Goal: Transaction & Acquisition: Purchase product/service

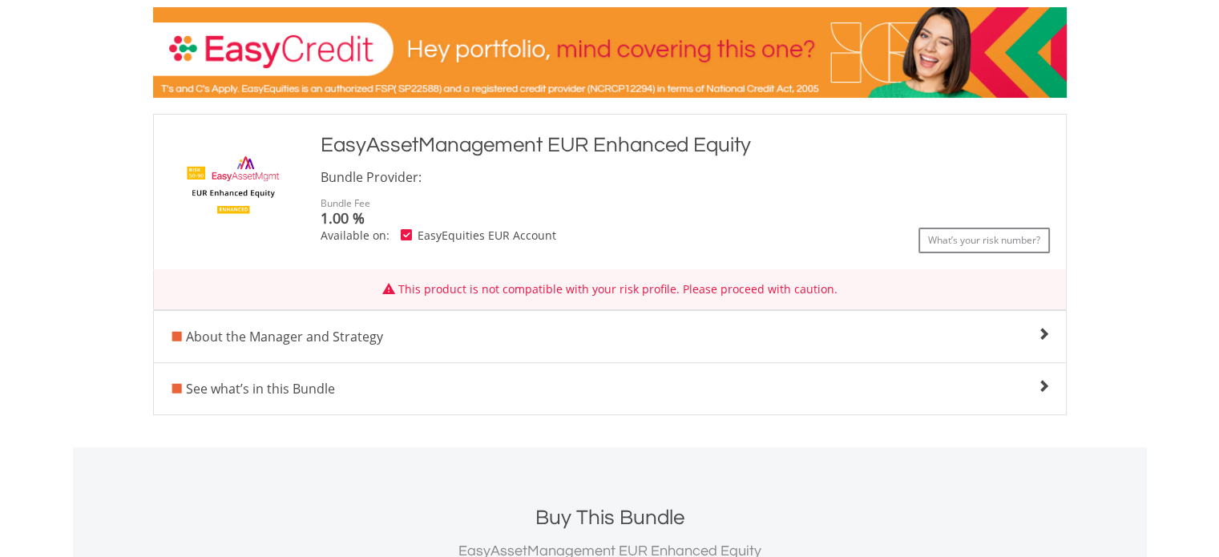
scroll to position [240, 0]
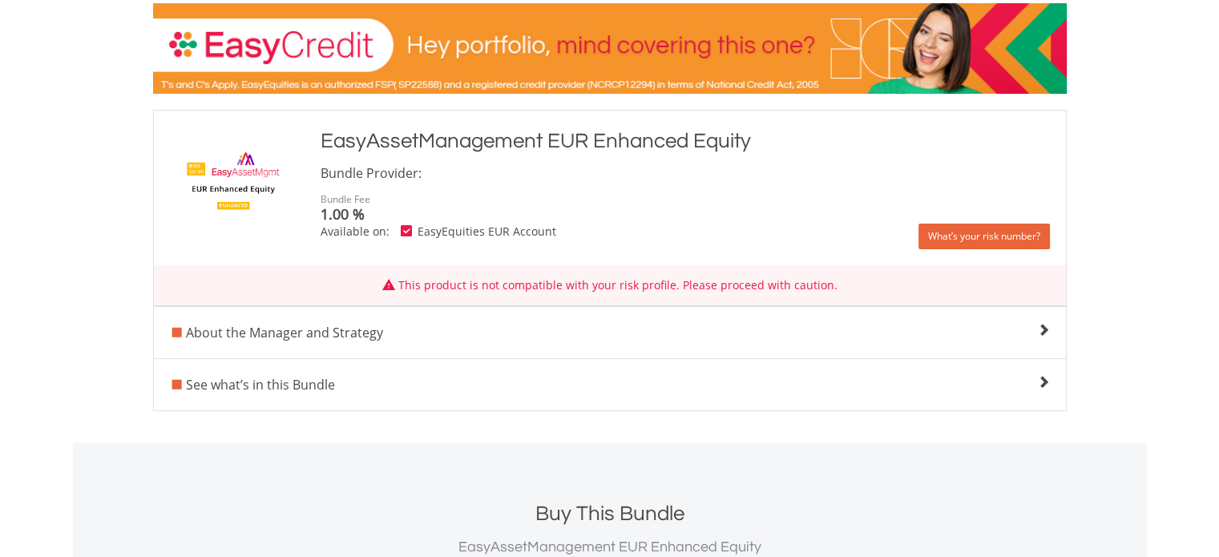
click at [1004, 243] on link "What’s your risk number?" at bounding box center [983, 237] width 131 height 26
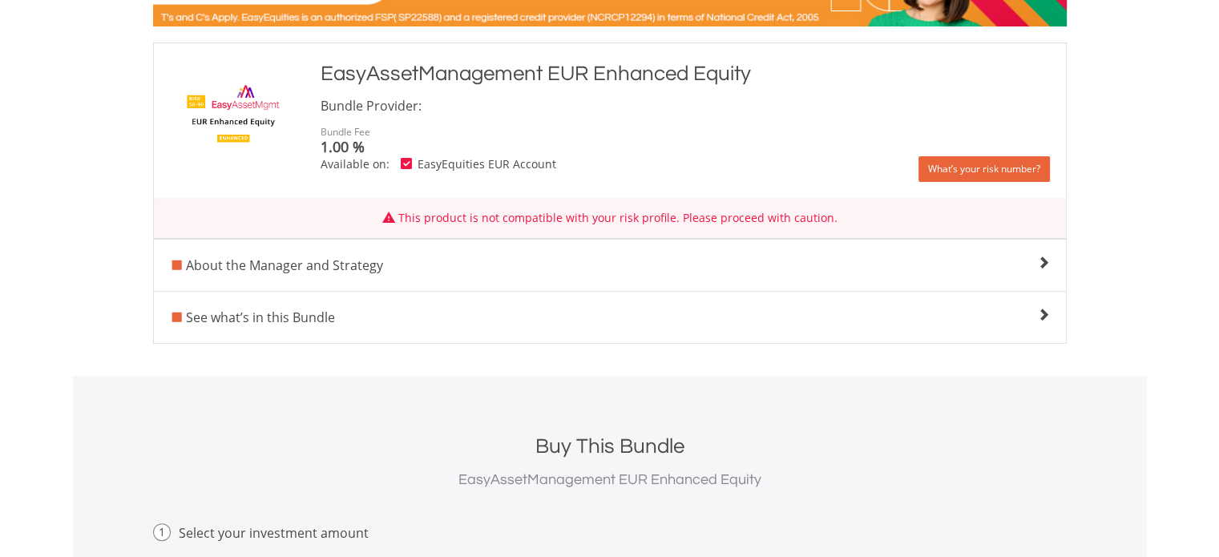
scroll to position [321, 0]
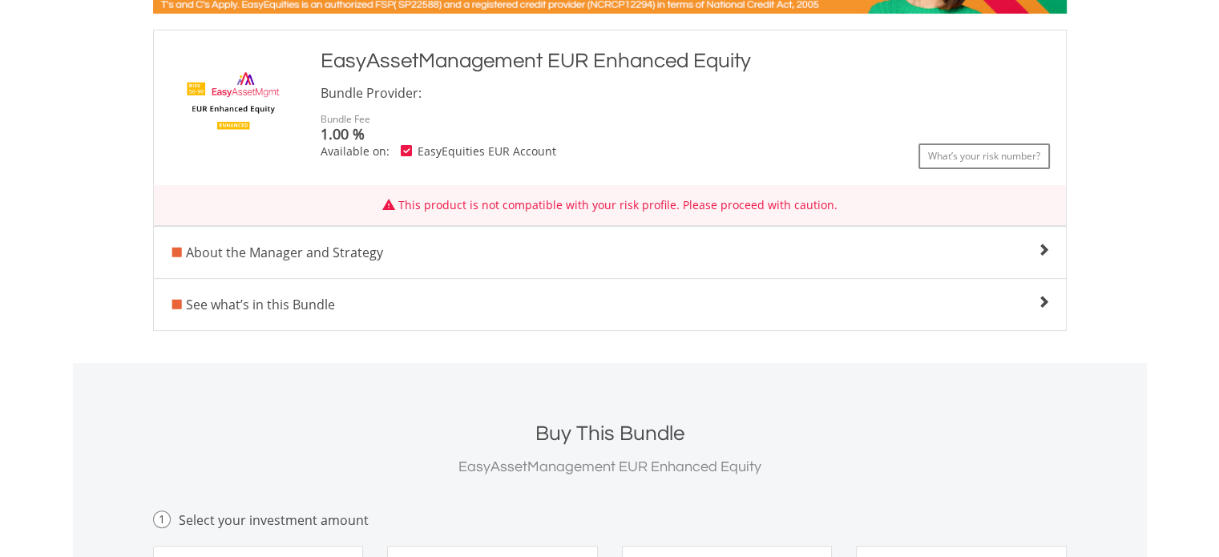
click at [1046, 306] on span at bounding box center [1043, 302] width 13 height 13
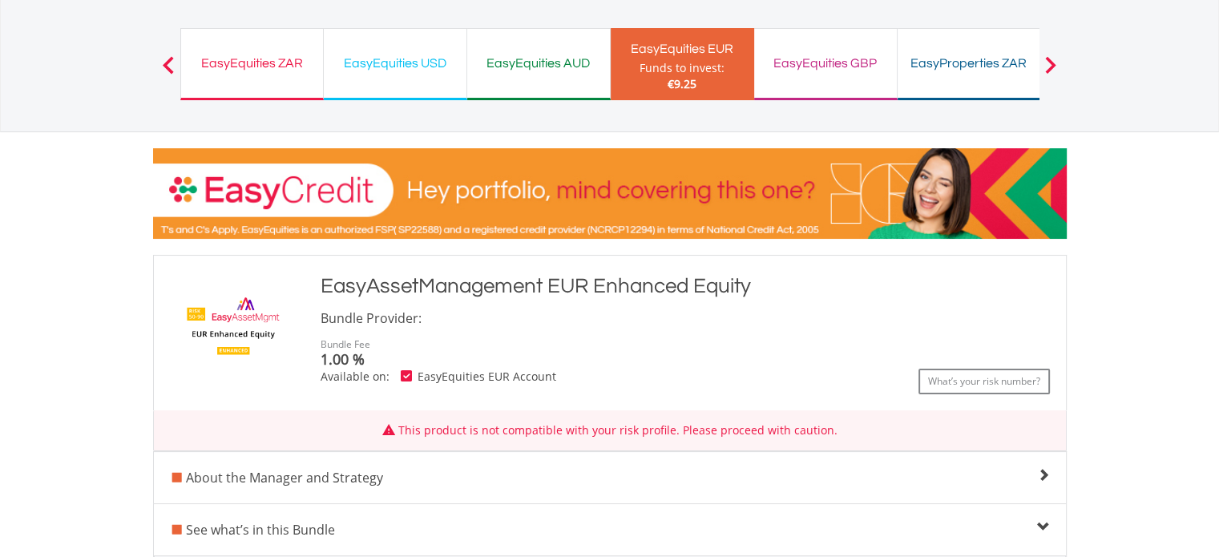
scroll to position [80, 0]
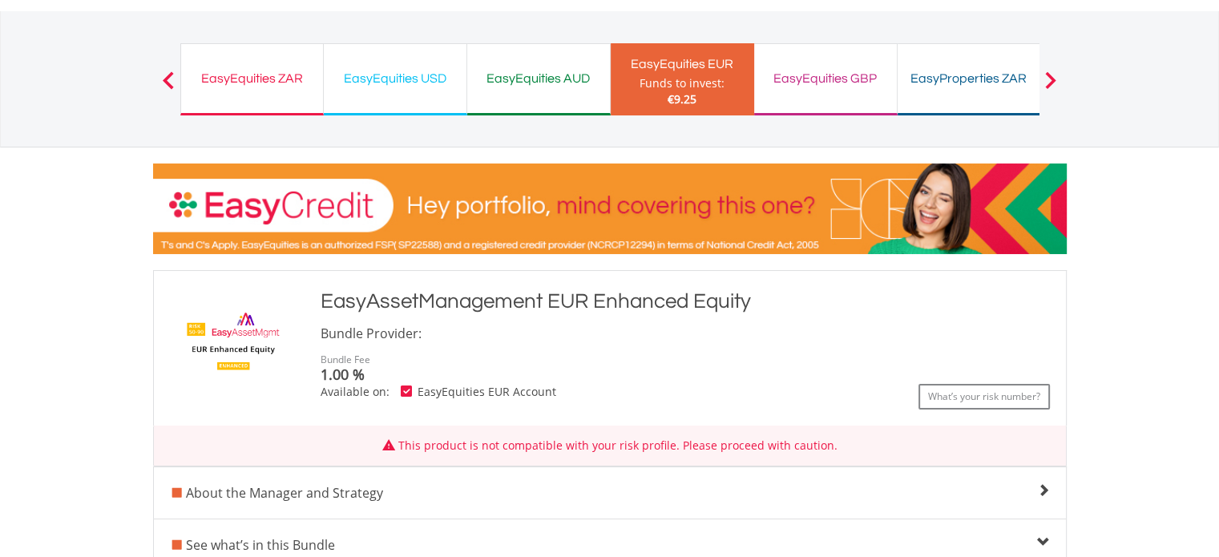
click at [171, 83] on button "Previous" at bounding box center [168, 87] width 32 height 16
click at [709, 80] on div "Funds to invest:" at bounding box center [682, 83] width 85 height 16
click at [708, 80] on div "Funds to invest:" at bounding box center [682, 83] width 85 height 16
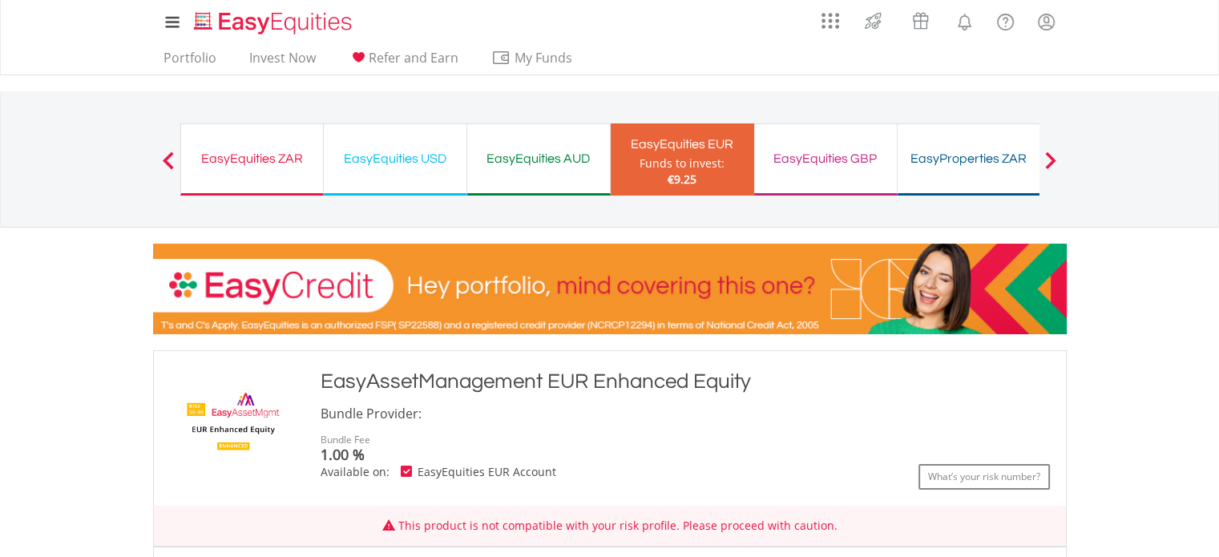
click at [171, 162] on button "Previous" at bounding box center [168, 167] width 32 height 16
click at [287, 59] on link "Invest Now" at bounding box center [282, 62] width 79 height 25
